Goal: Information Seeking & Learning: Find specific fact

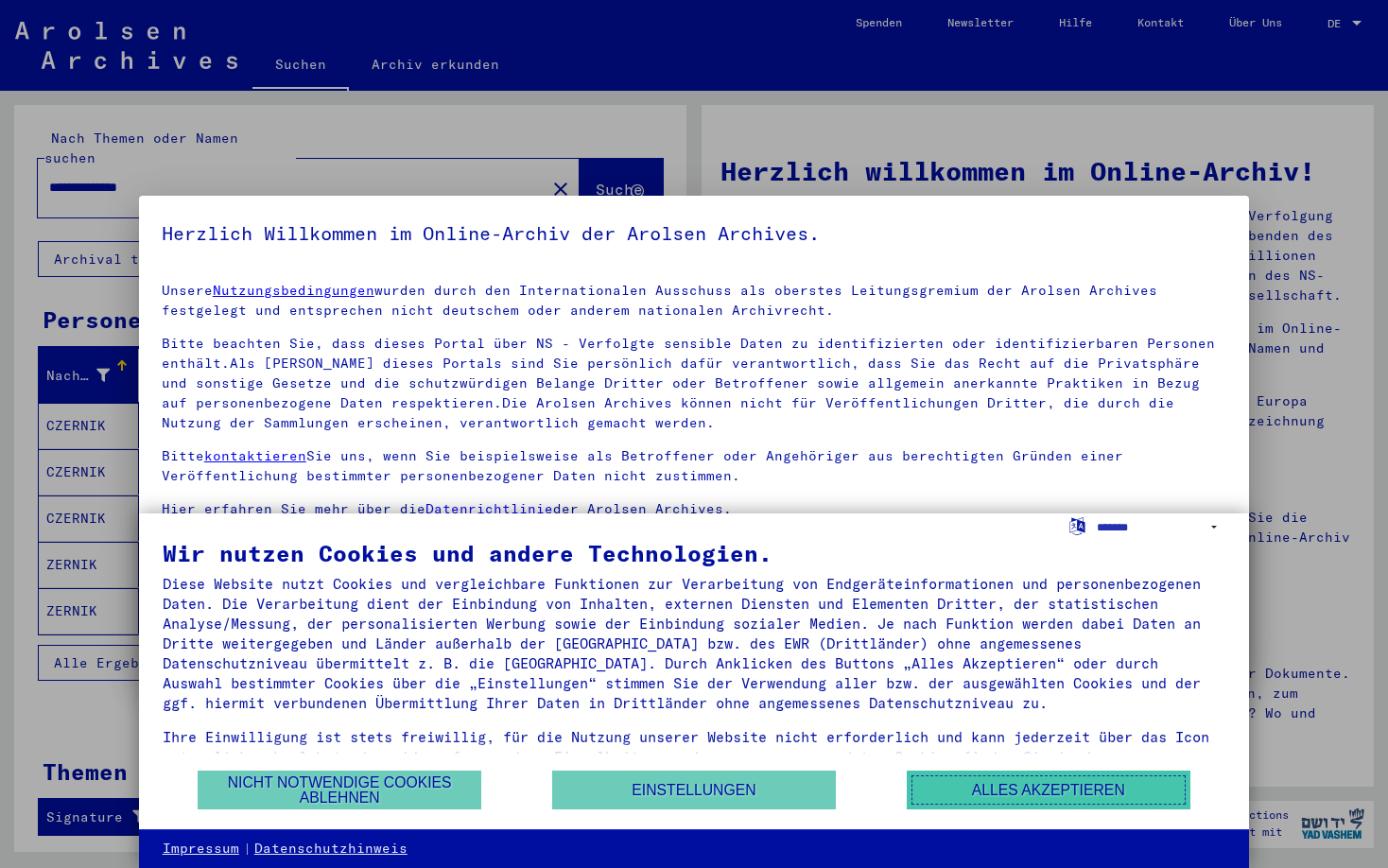
click at [1004, 776] on button "Alles akzeptieren" at bounding box center [1048, 789] width 284 height 39
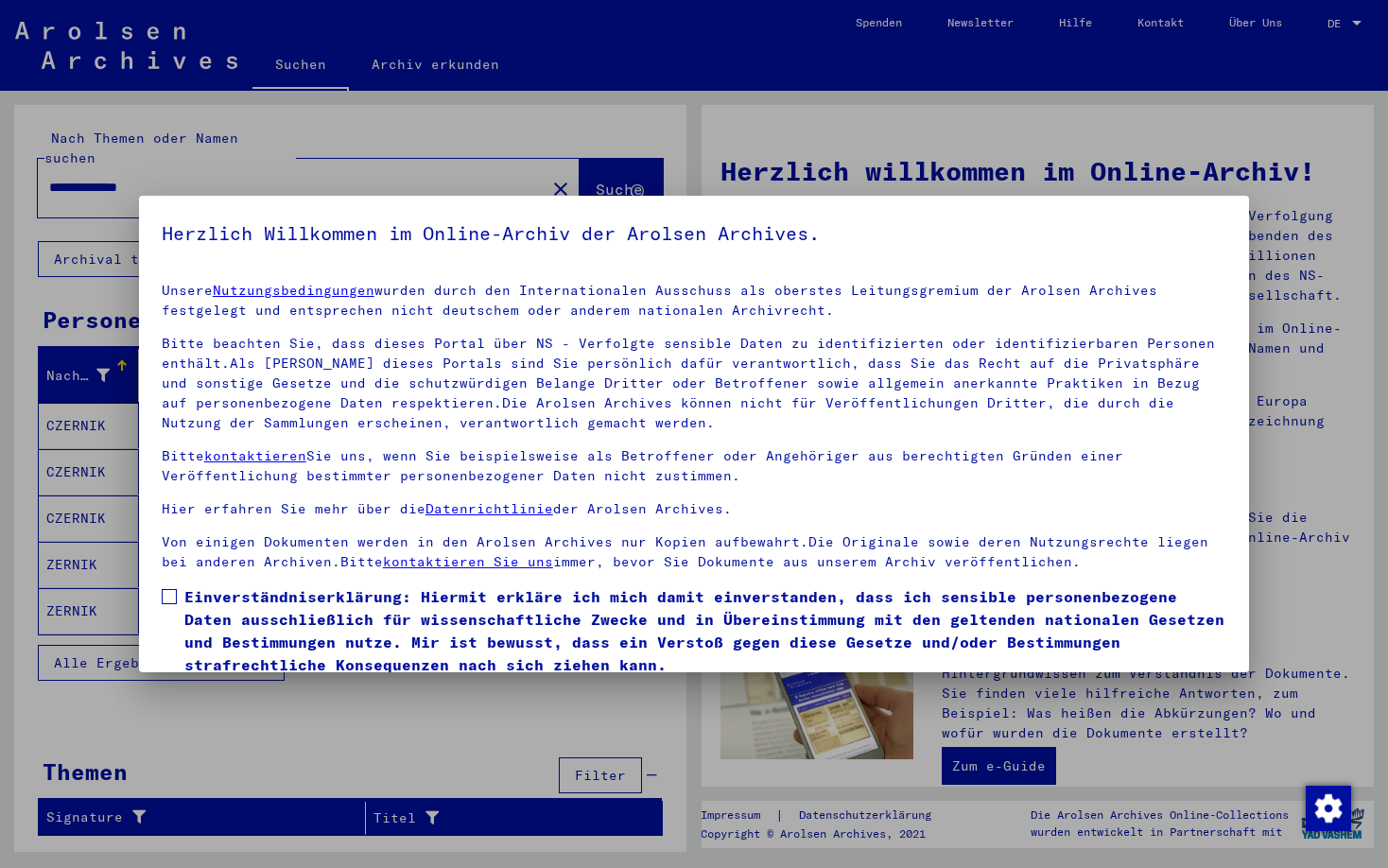
scroll to position [72, 0]
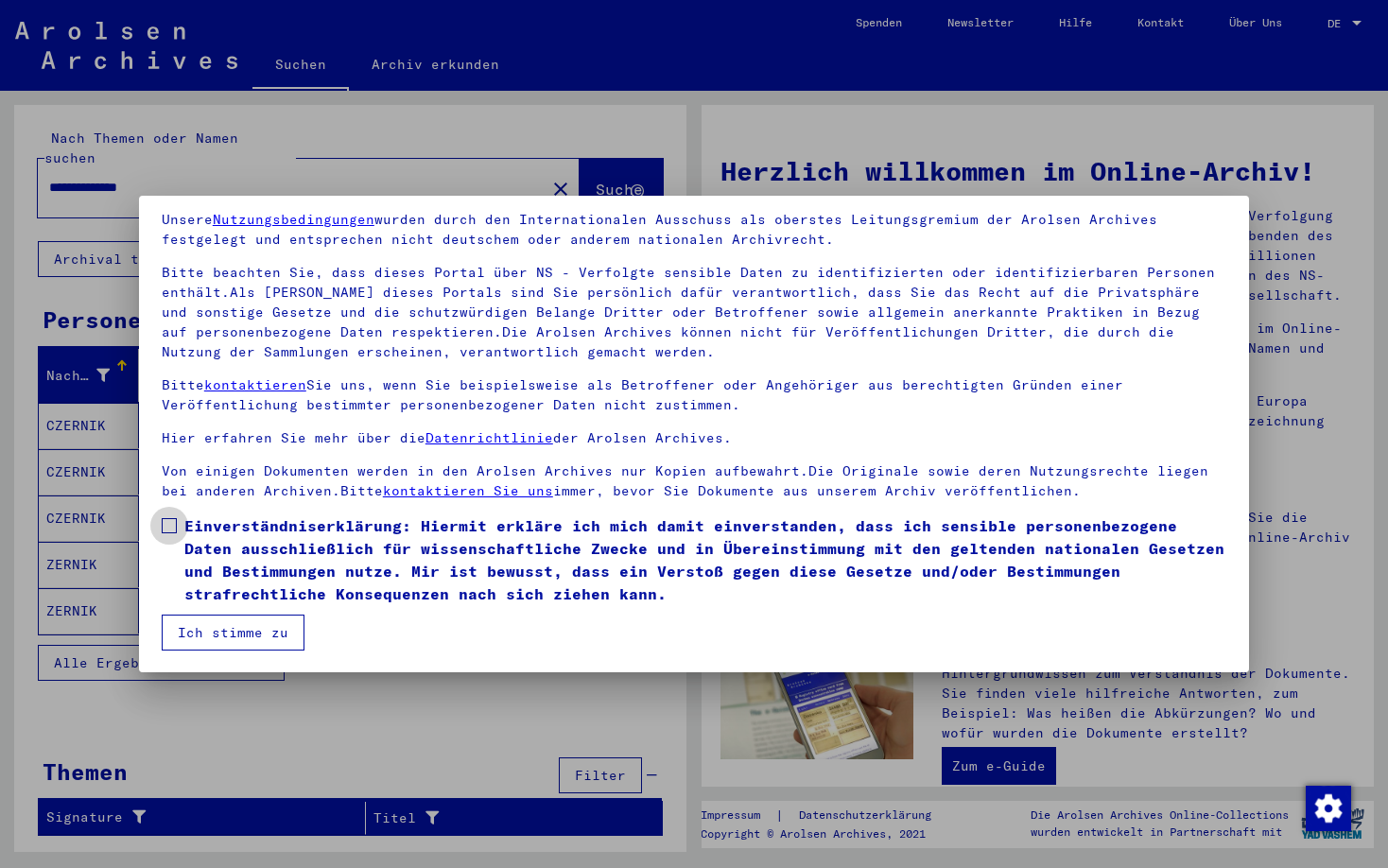
click at [169, 517] on span at bounding box center [169, 525] width 16 height 16
drag, startPoint x: 222, startPoint y: 628, endPoint x: 704, endPoint y: 442, distance: 516.6
click at [223, 628] on button "Ich stimme zu" at bounding box center [232, 632] width 143 height 36
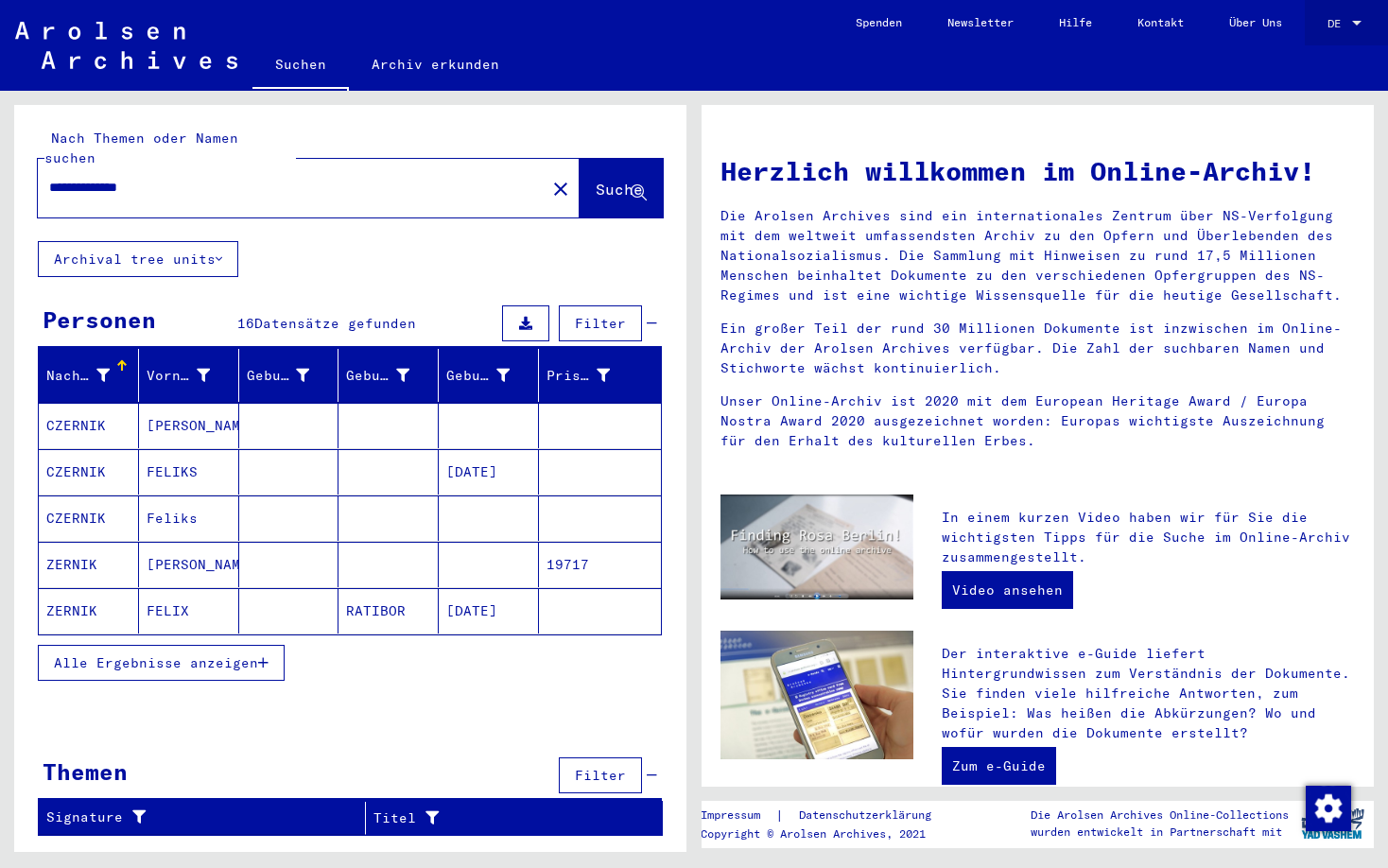
click at [1360, 20] on div at bounding box center [1357, 22] width 10 height 5
click at [1354, 28] on span "English" at bounding box center [1324, 34] width 77 height 34
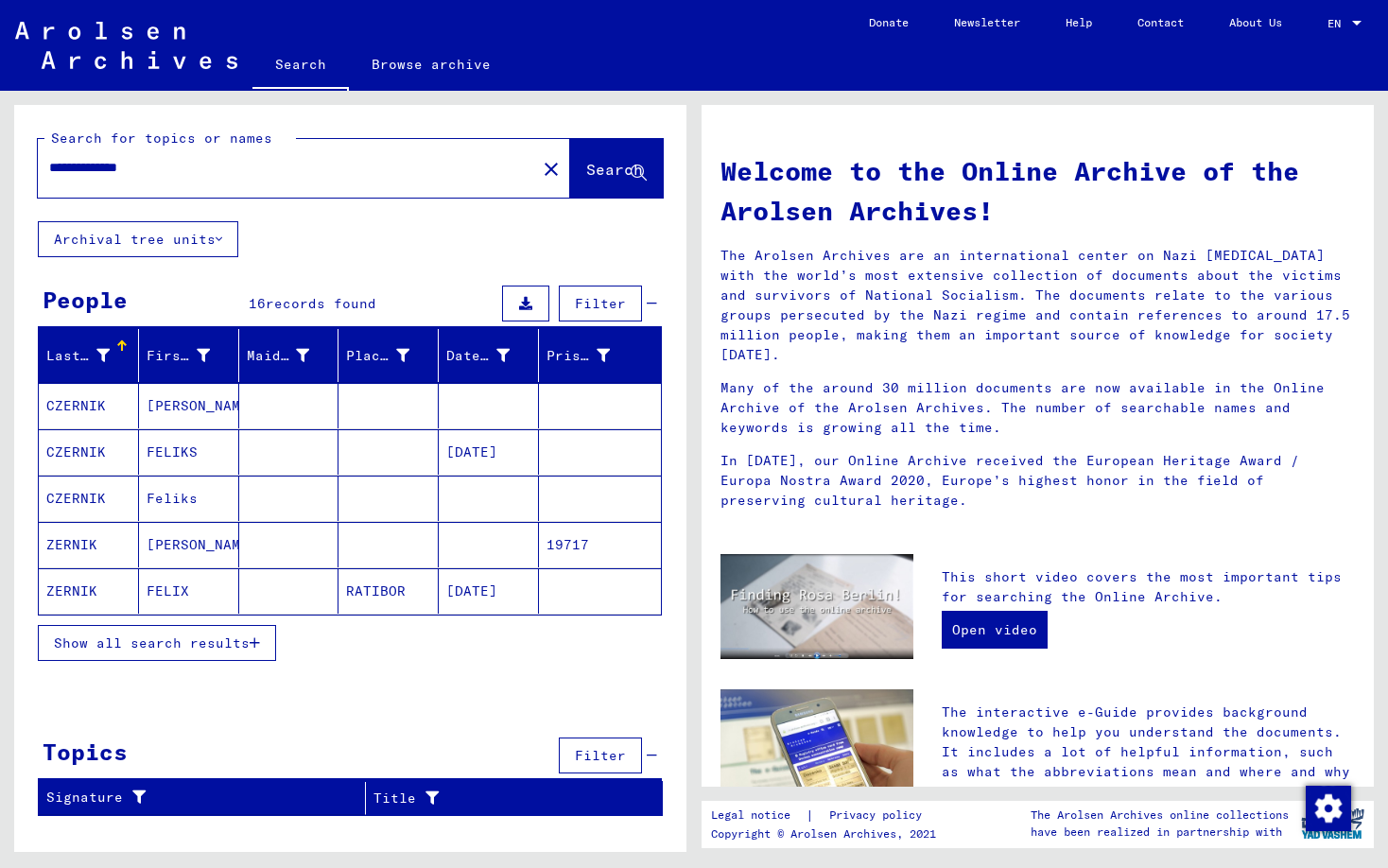
click at [74, 407] on mat-cell "CZERNIK" at bounding box center [88, 405] width 100 height 46
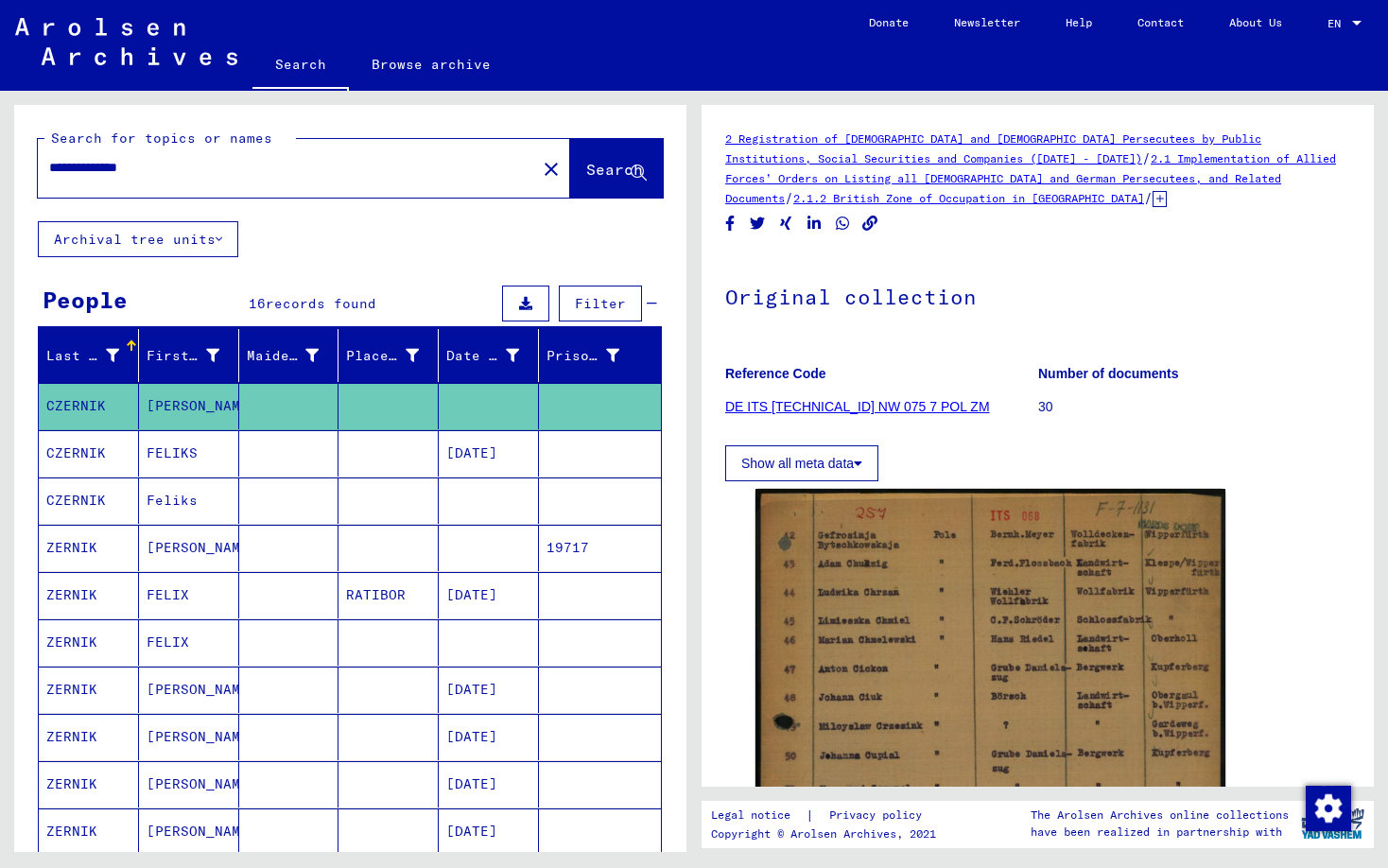
drag, startPoint x: 95, startPoint y: 172, endPoint x: 32, endPoint y: 169, distance: 63.1
click at [50, 166] on input "**********" at bounding box center [288, 168] width 476 height 19
type input "**********"
click at [614, 174] on span "Search" at bounding box center [614, 168] width 56 height 18
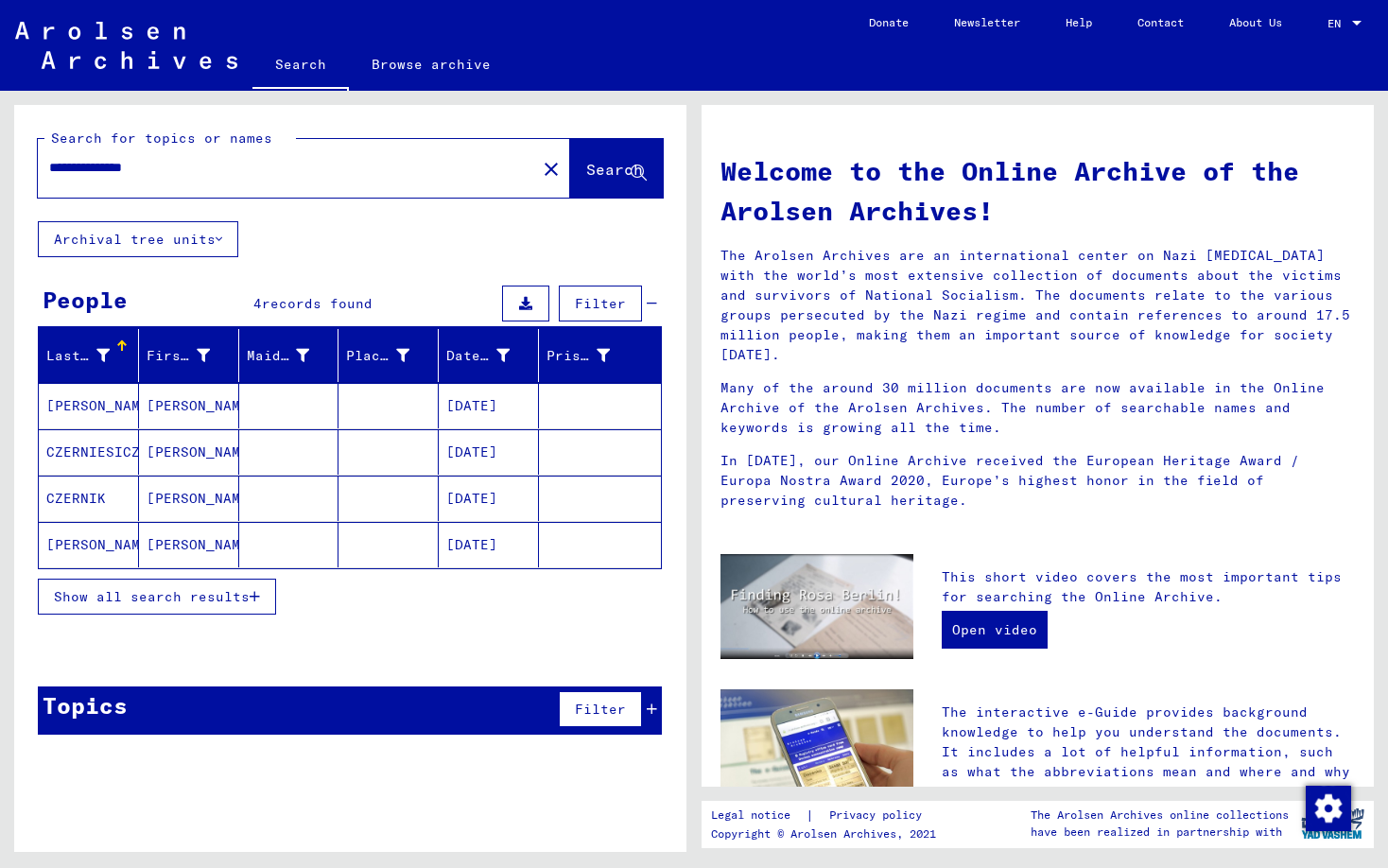
click at [186, 599] on span "Show all search results" at bounding box center [151, 596] width 195 height 17
